Goal: Transaction & Acquisition: Purchase product/service

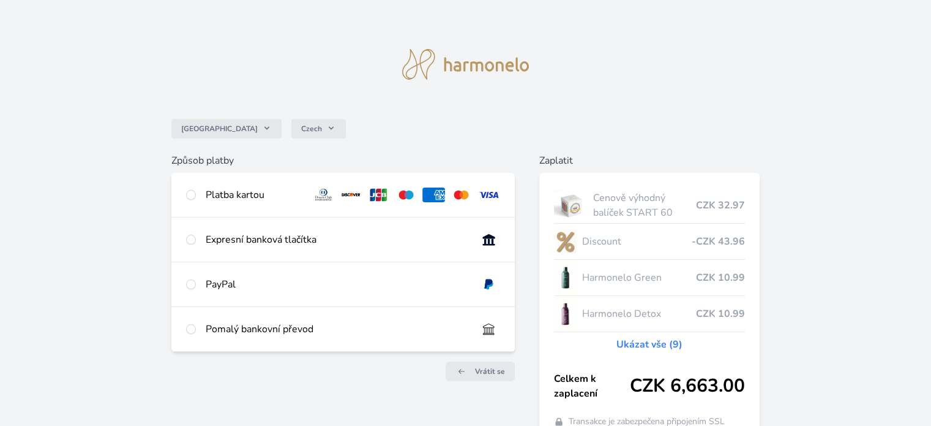
click at [789, 234] on div "Česko Czech Způsob platby Platba kartou Číslo karty <p>Your browser does not su…" at bounding box center [465, 235] width 931 height 470
drag, startPoint x: 0, startPoint y: 0, endPoint x: 789, endPoint y: 234, distance: 822.7
click at [789, 234] on div "Česko Czech Způsob platby Platba kartou Číslo karty <p>Your browser does not su…" at bounding box center [465, 235] width 931 height 470
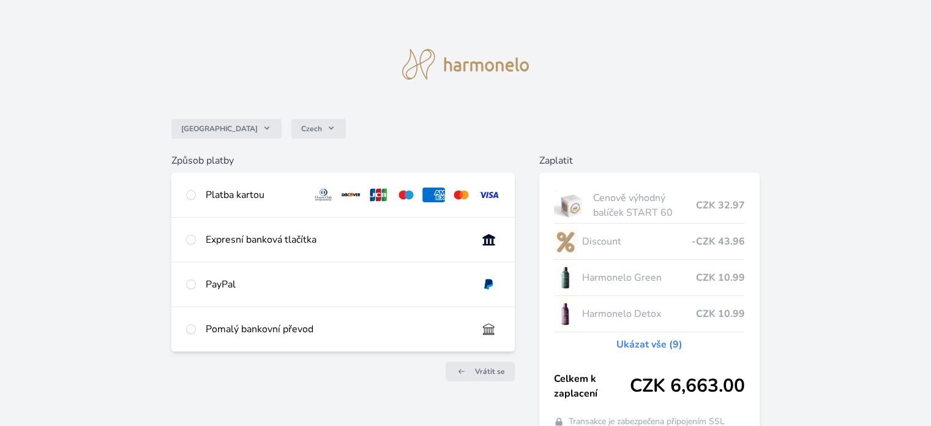
click at [247, 189] on div "Platba kartou" at bounding box center [254, 194] width 97 height 15
radio input "true"
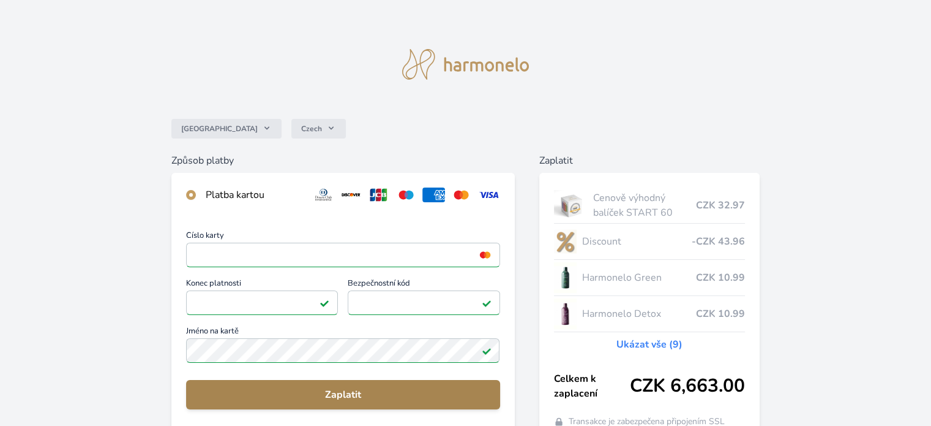
click at [365, 399] on span "Zaplatit" at bounding box center [343, 394] width 294 height 15
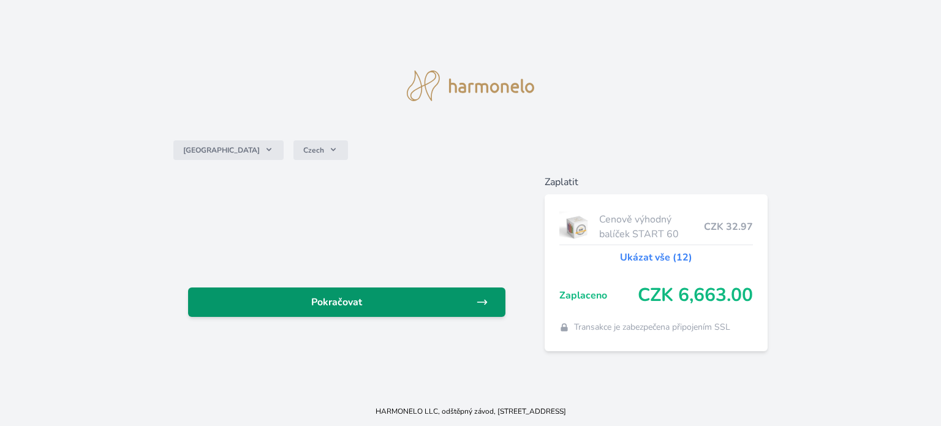
click at [486, 299] on icon at bounding box center [482, 302] width 12 height 12
